Goal: Book appointment/travel/reservation

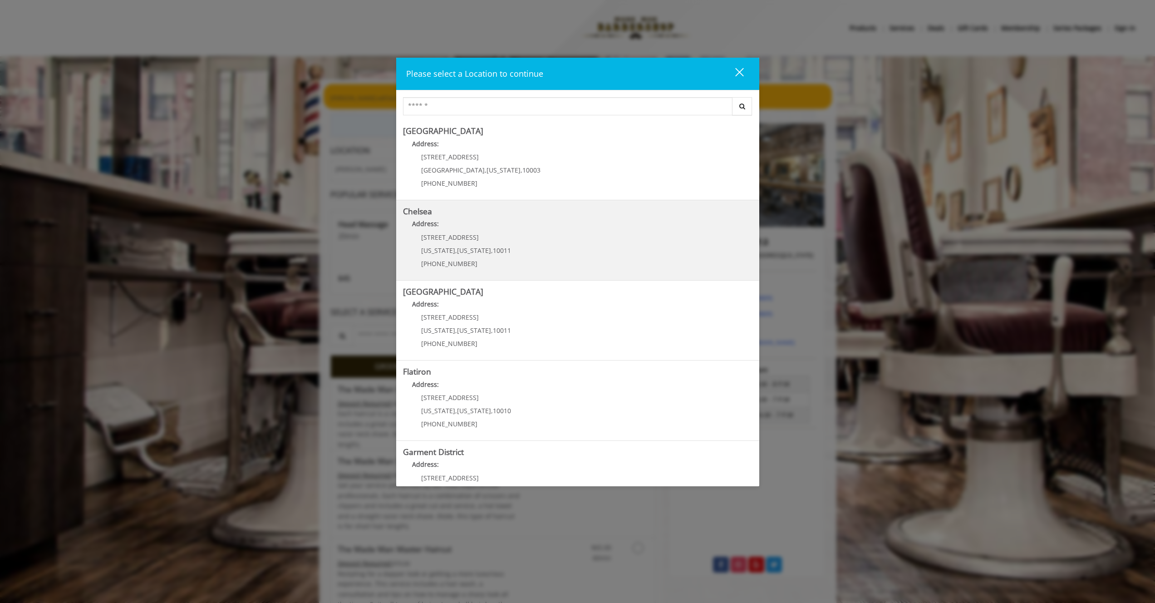
click at [502, 258] on div "169/170 W 23rd St New York , New York , 10011 (917) 639-3902" at bounding box center [459, 253] width 113 height 39
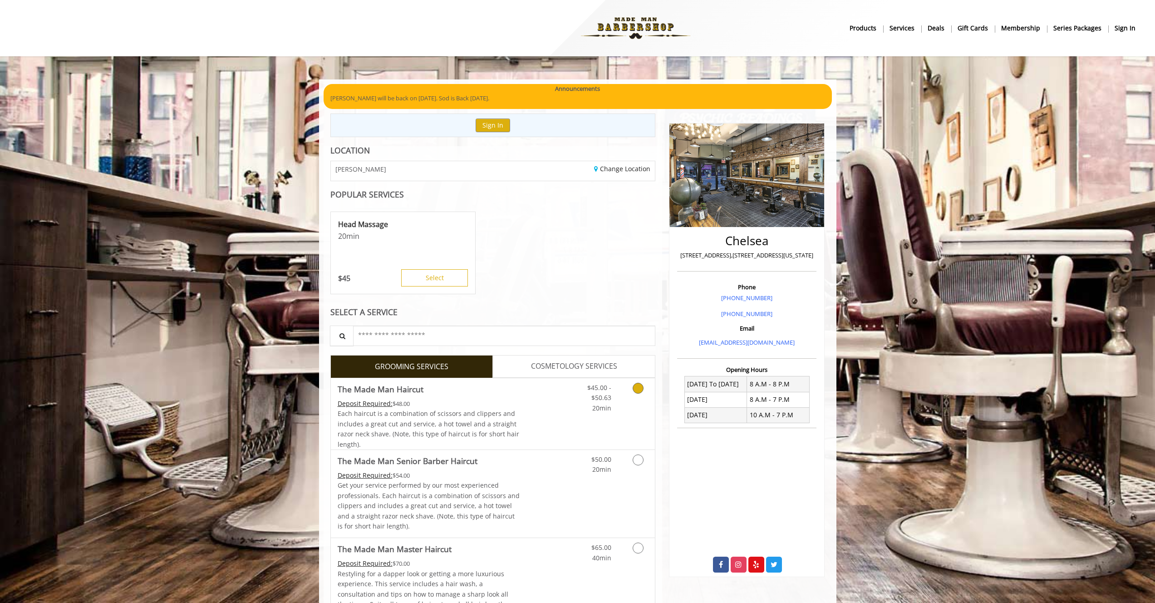
click at [531, 421] on link "Discounted Price" at bounding box center [547, 413] width 54 height 71
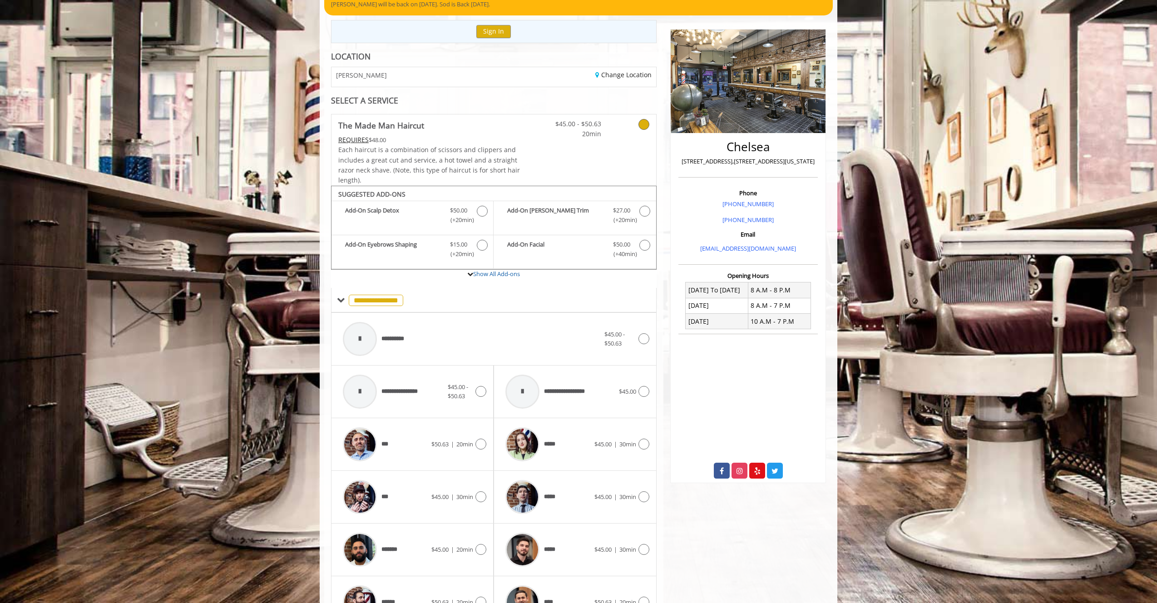
scroll to position [204, 0]
